Goal: Information Seeking & Learning: Learn about a topic

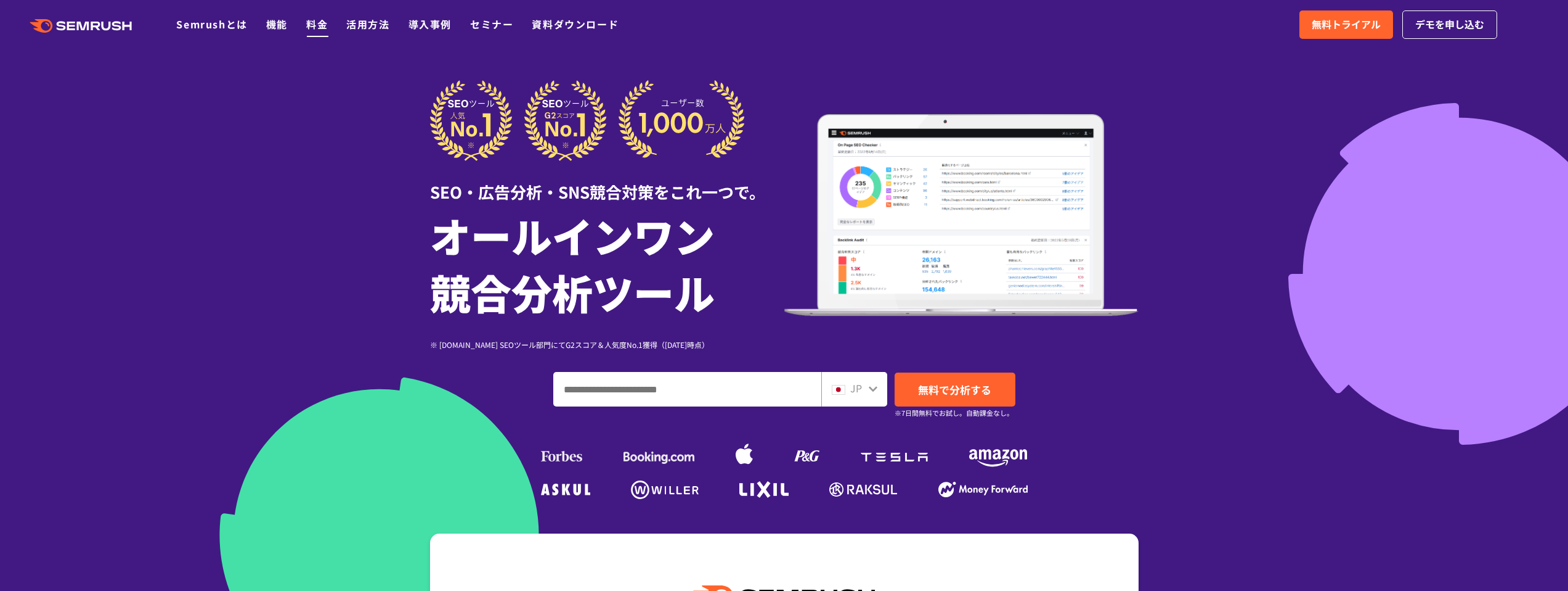
click at [323, 29] on link "料金" at bounding box center [317, 24] width 22 height 15
